Goal: Check status: Check status

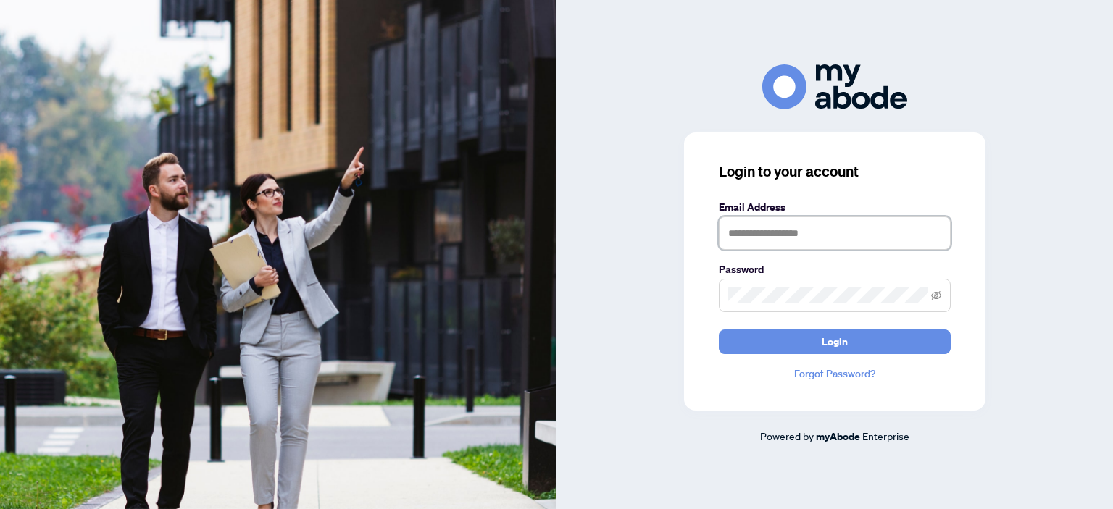
click at [791, 232] on input "text" at bounding box center [835, 233] width 232 height 33
type input "**********"
click at [719, 330] on button "Login" at bounding box center [835, 342] width 232 height 25
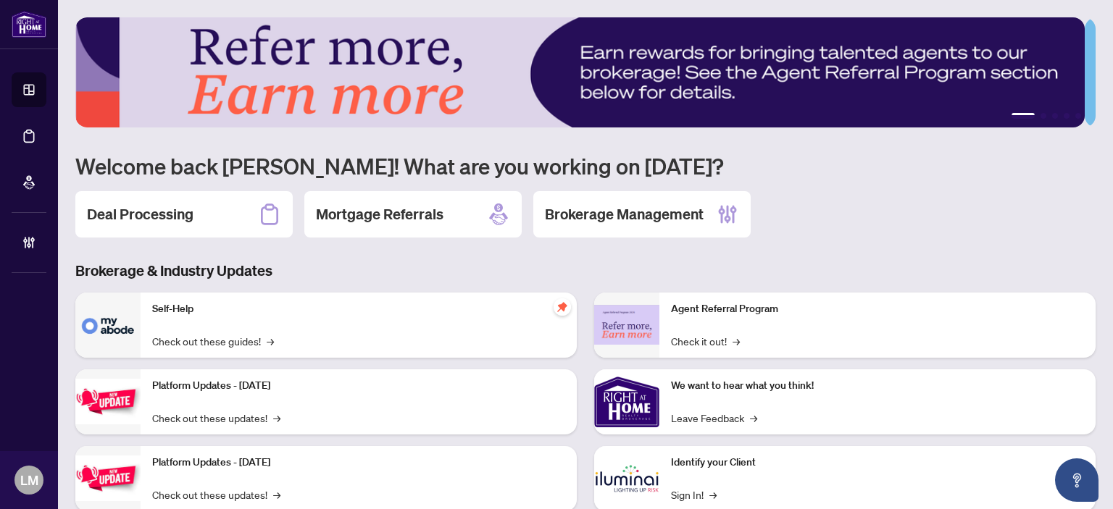
scroll to position [116, 0]
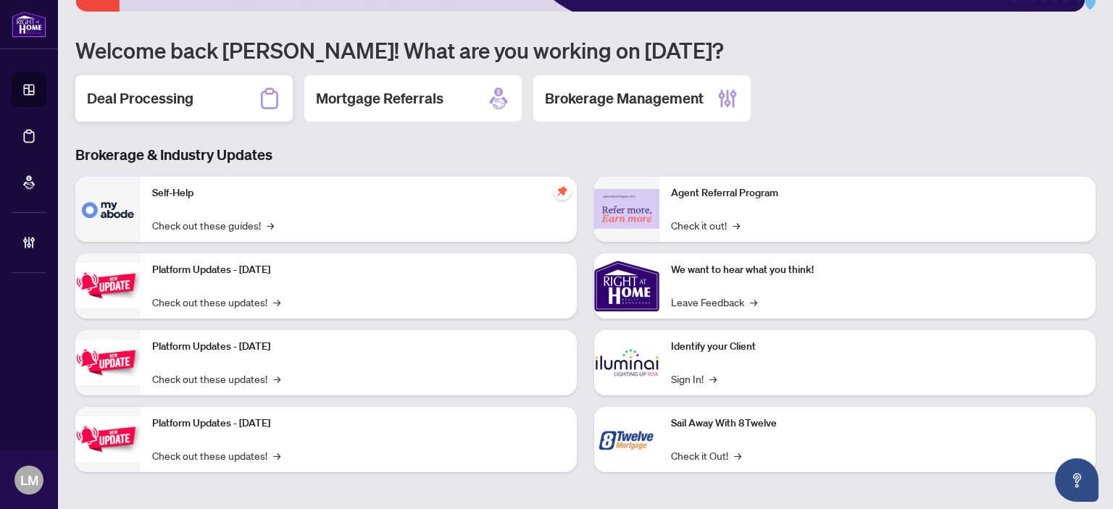
click at [150, 95] on h2 "Deal Processing" at bounding box center [140, 98] width 107 height 20
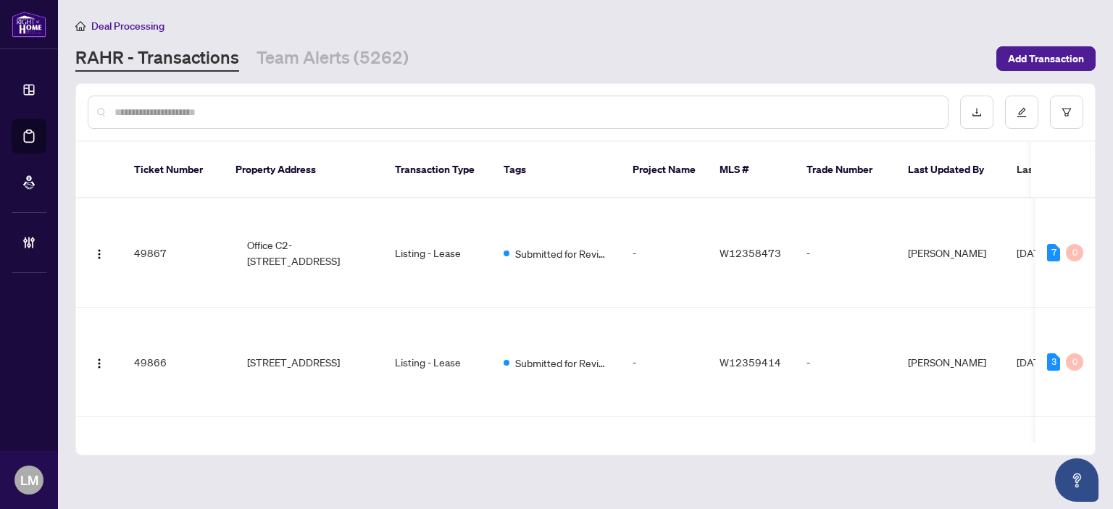
click at [304, 116] on input "text" at bounding box center [525, 112] width 822 height 16
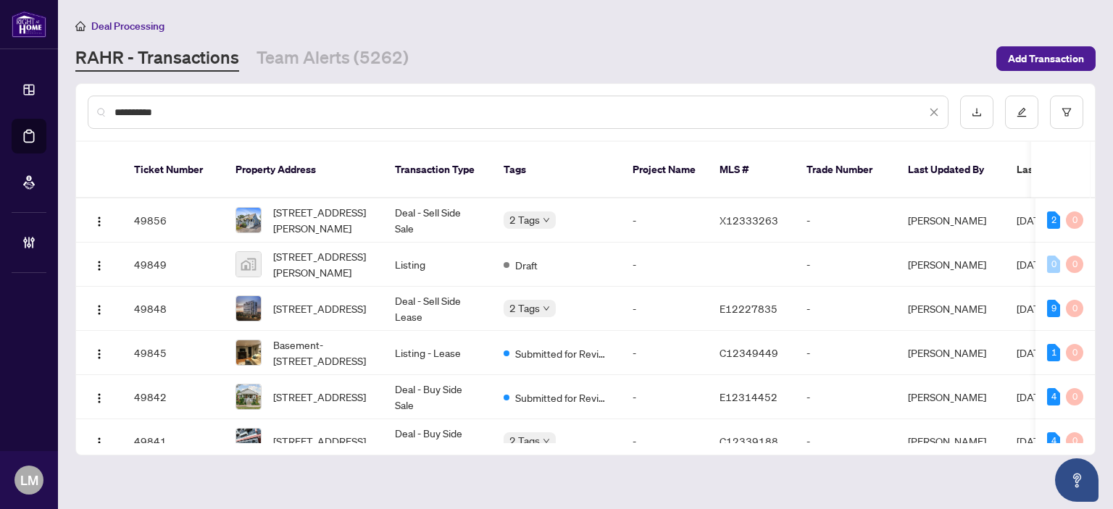
type input "**********"
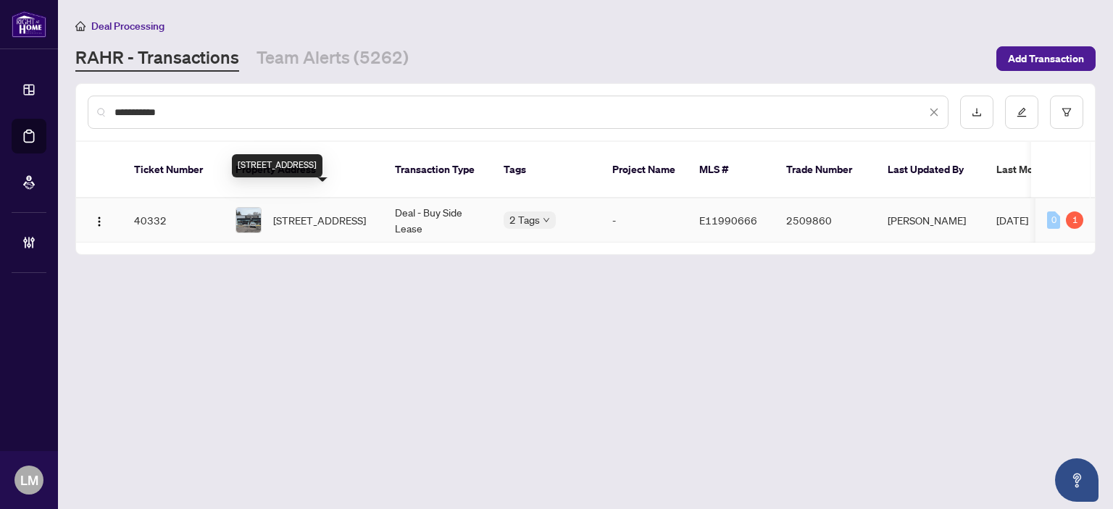
click at [339, 212] on span "[STREET_ADDRESS]" at bounding box center [319, 220] width 93 height 16
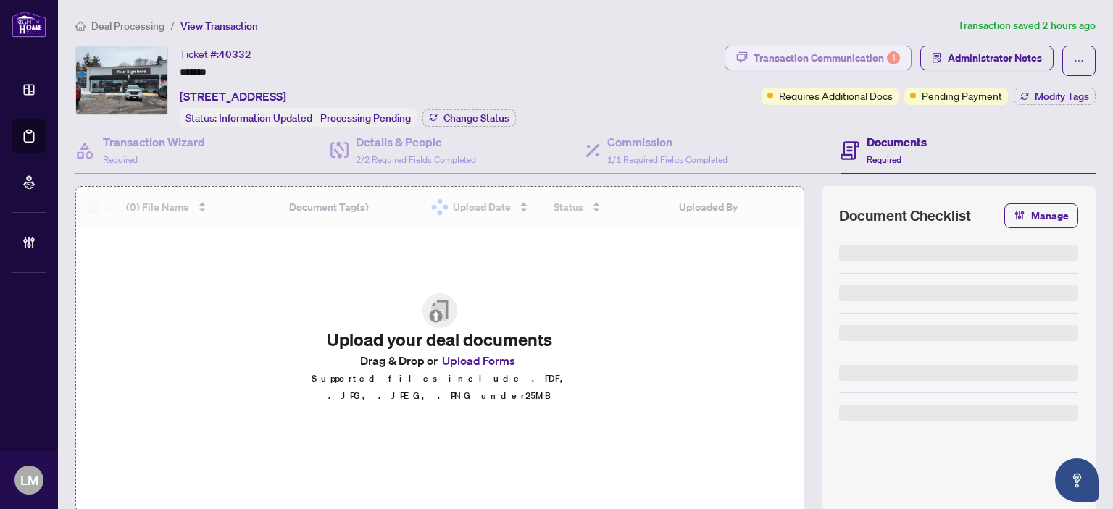
click at [817, 54] on div "Transaction Communication 1" at bounding box center [826, 57] width 146 height 23
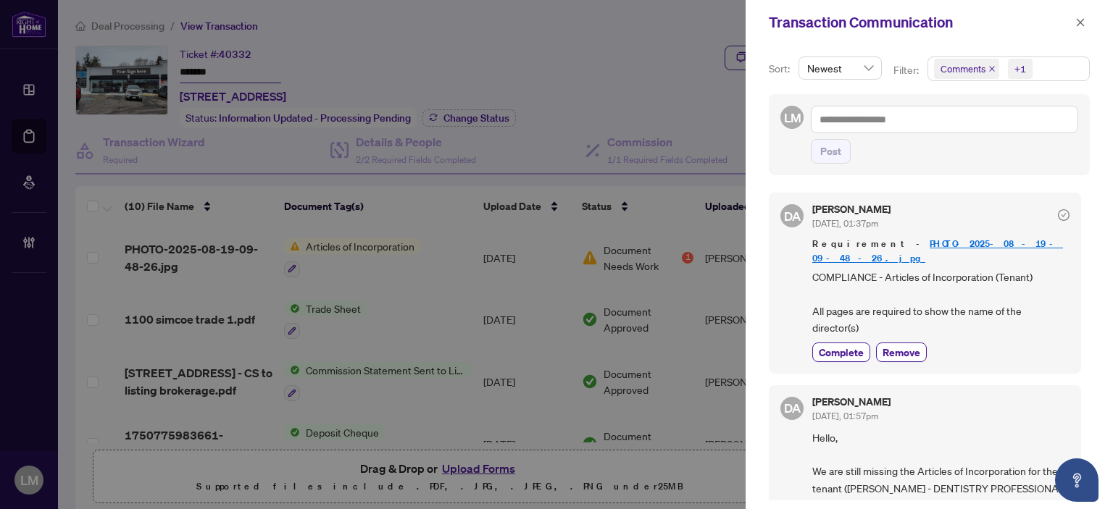
click at [936, 241] on link "PHOTO-2025-08-19-09-48-26.jpg" at bounding box center [937, 251] width 251 height 27
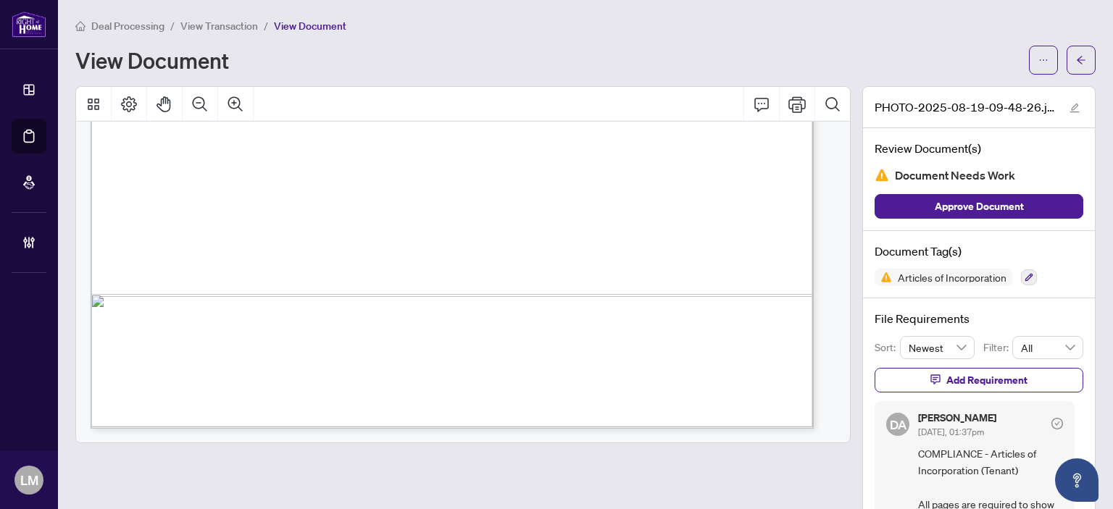
click at [206, 29] on span "View Transaction" at bounding box center [219, 26] width 78 height 13
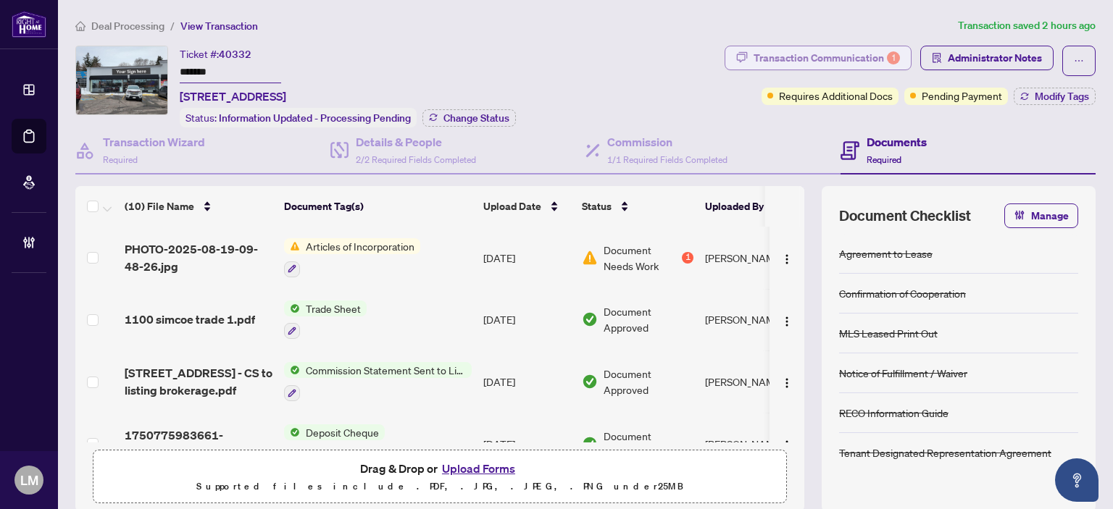
click at [832, 52] on div "Transaction Communication 1" at bounding box center [826, 57] width 146 height 23
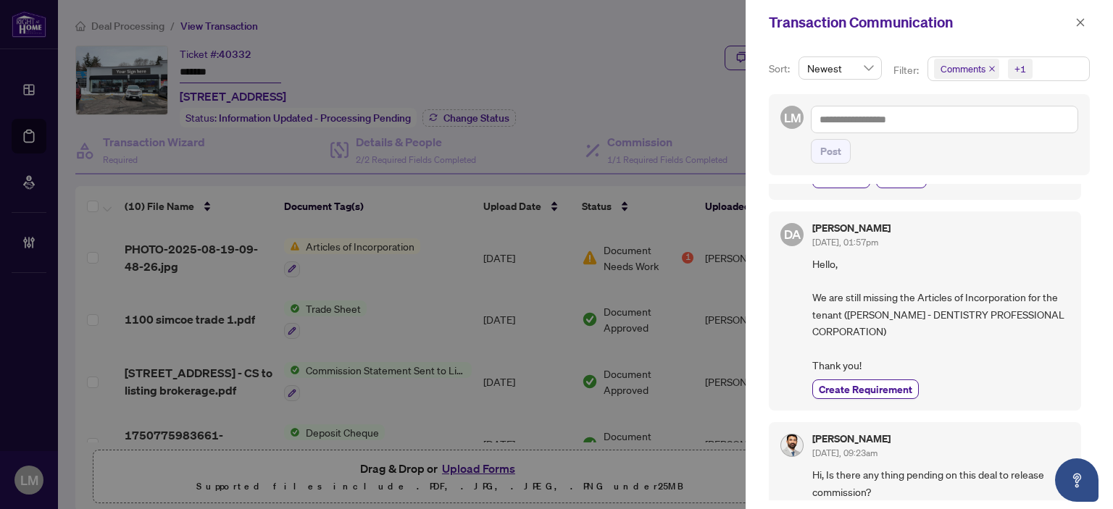
scroll to position [177, 0]
click at [988, 255] on span "Hello, We are still missing the Articles of Incorporation for the tenant (DR. A…" at bounding box center [940, 312] width 257 height 119
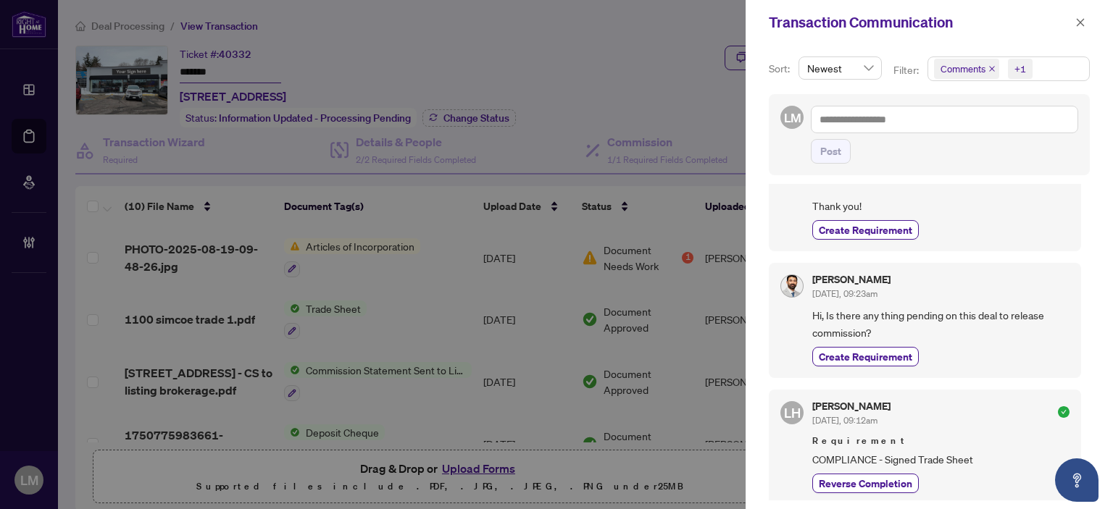
scroll to position [0, 0]
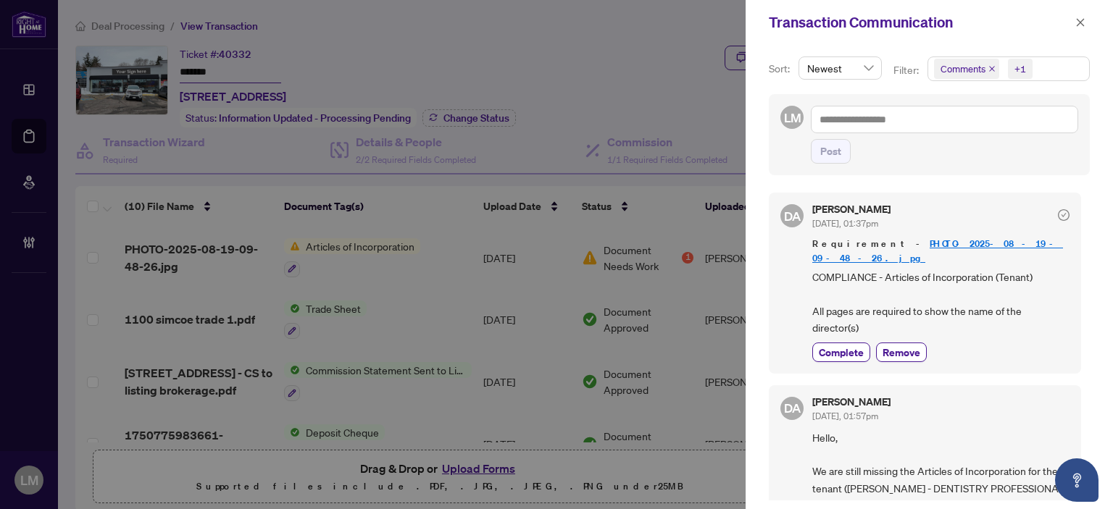
click at [607, 46] on div at bounding box center [556, 254] width 1113 height 509
click at [1080, 24] on icon "close" at bounding box center [1080, 22] width 10 height 10
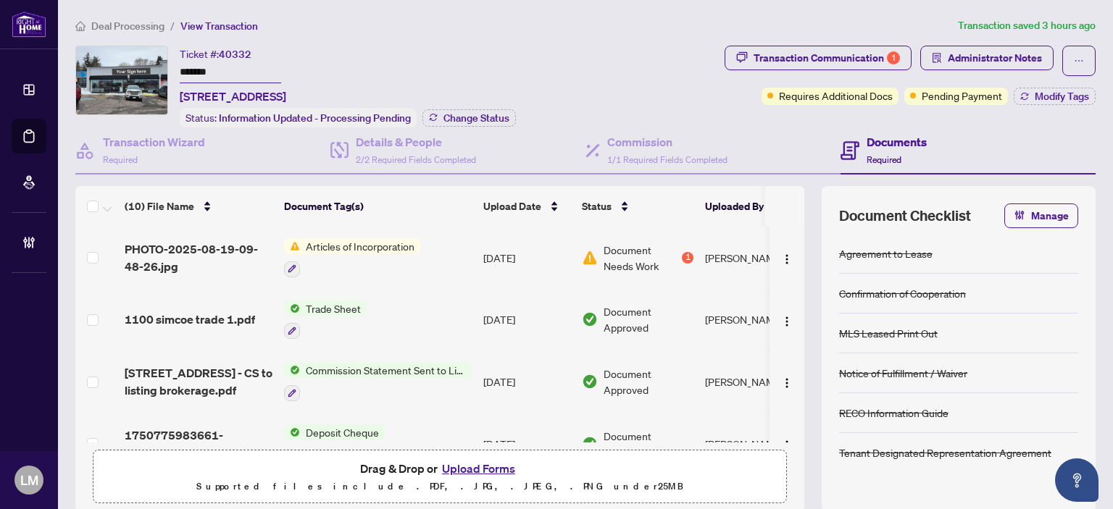
click at [136, 25] on span "Deal Processing" at bounding box center [127, 26] width 73 height 13
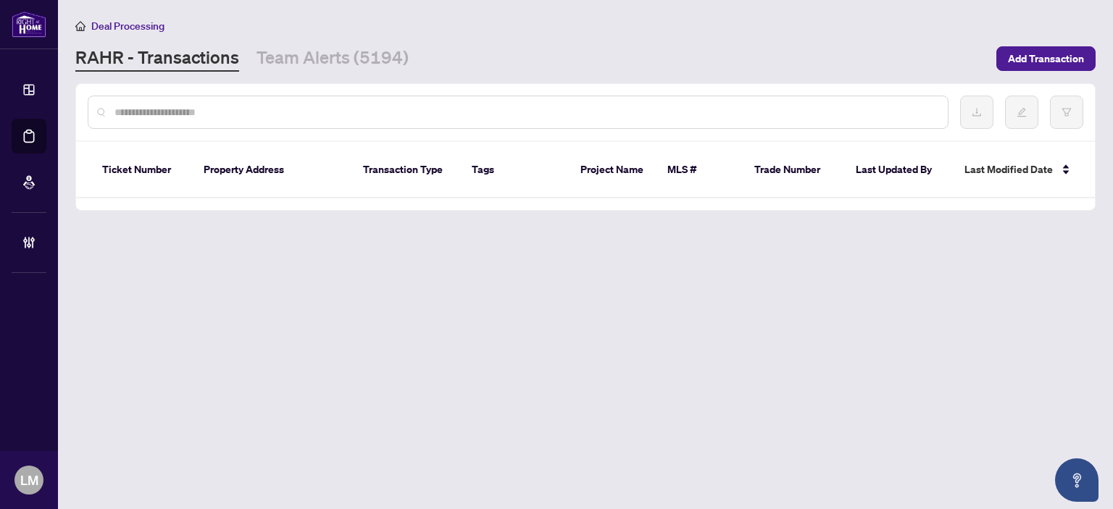
click at [197, 107] on input "text" at bounding box center [525, 112] width 822 height 16
